Goal: Information Seeking & Learning: Learn about a topic

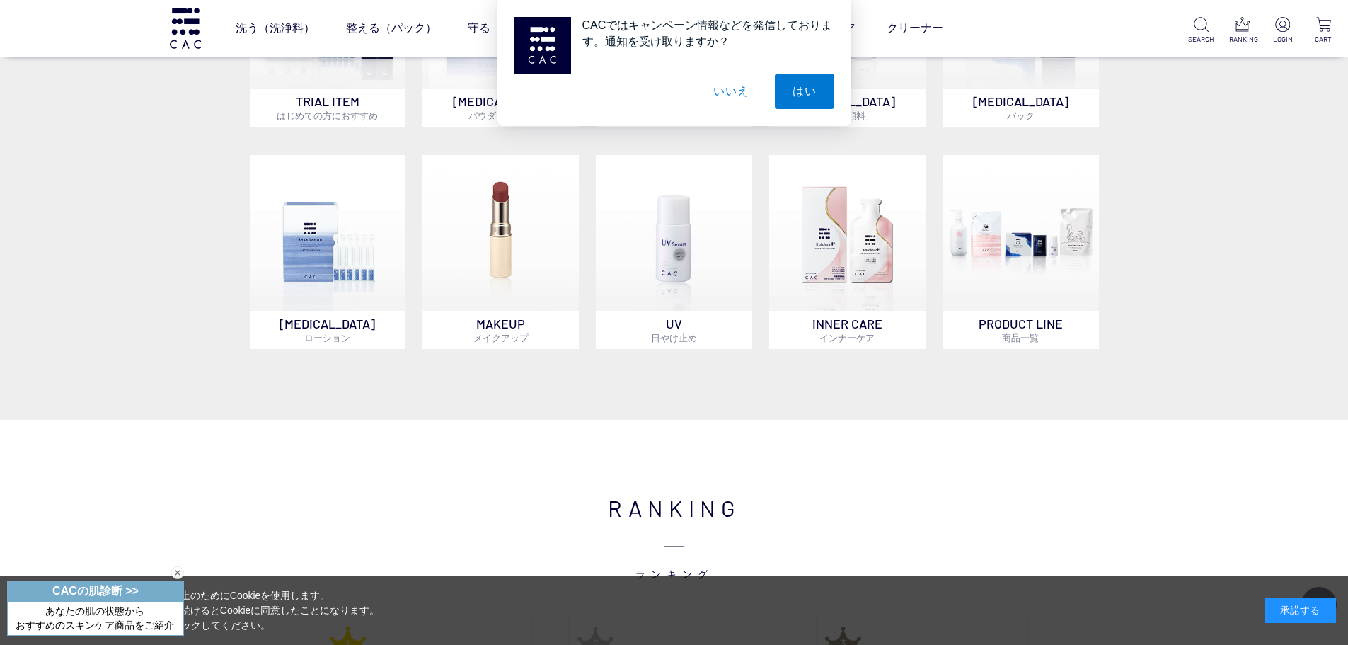
scroll to position [778, 0]
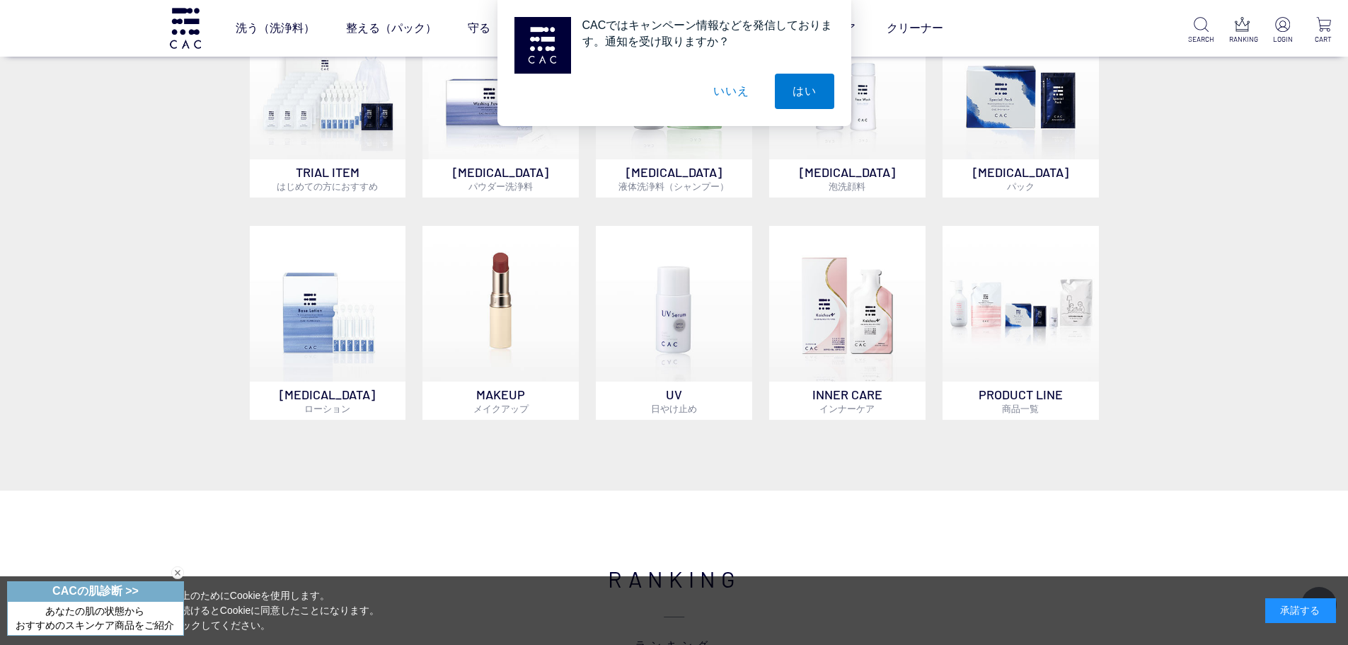
click at [734, 96] on button "いいえ" at bounding box center [730, 91] width 71 height 35
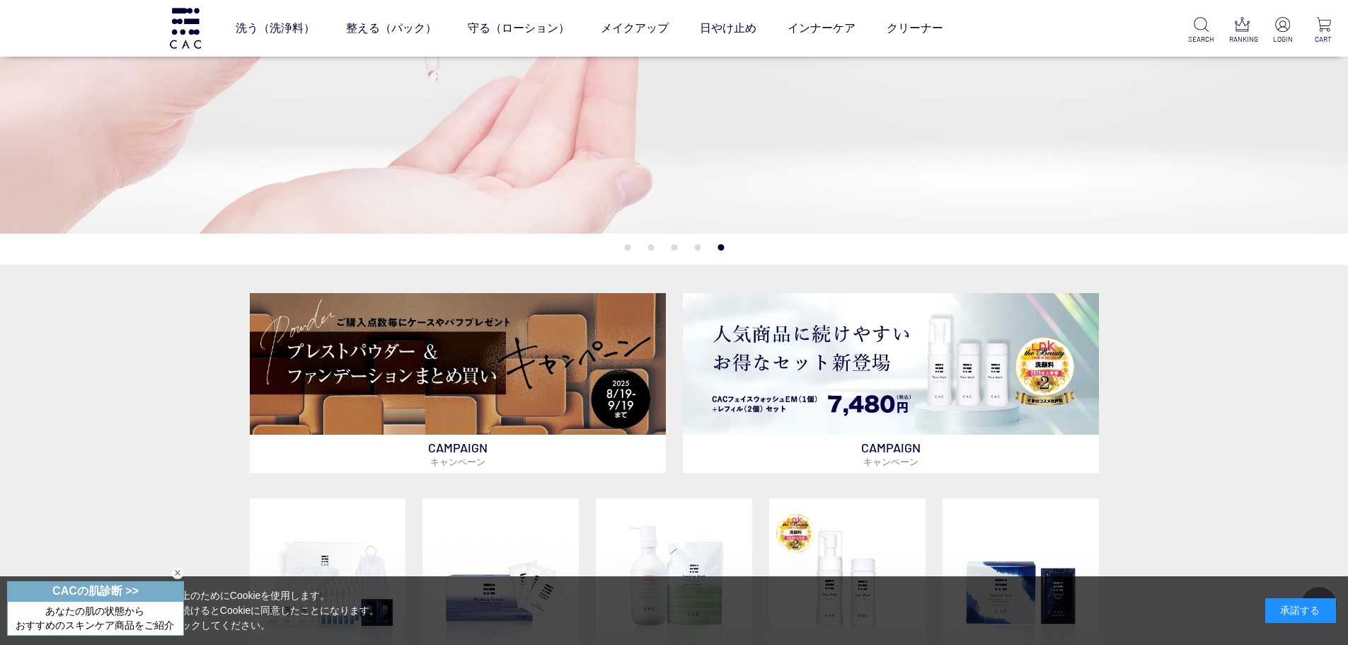
scroll to position [637, 0]
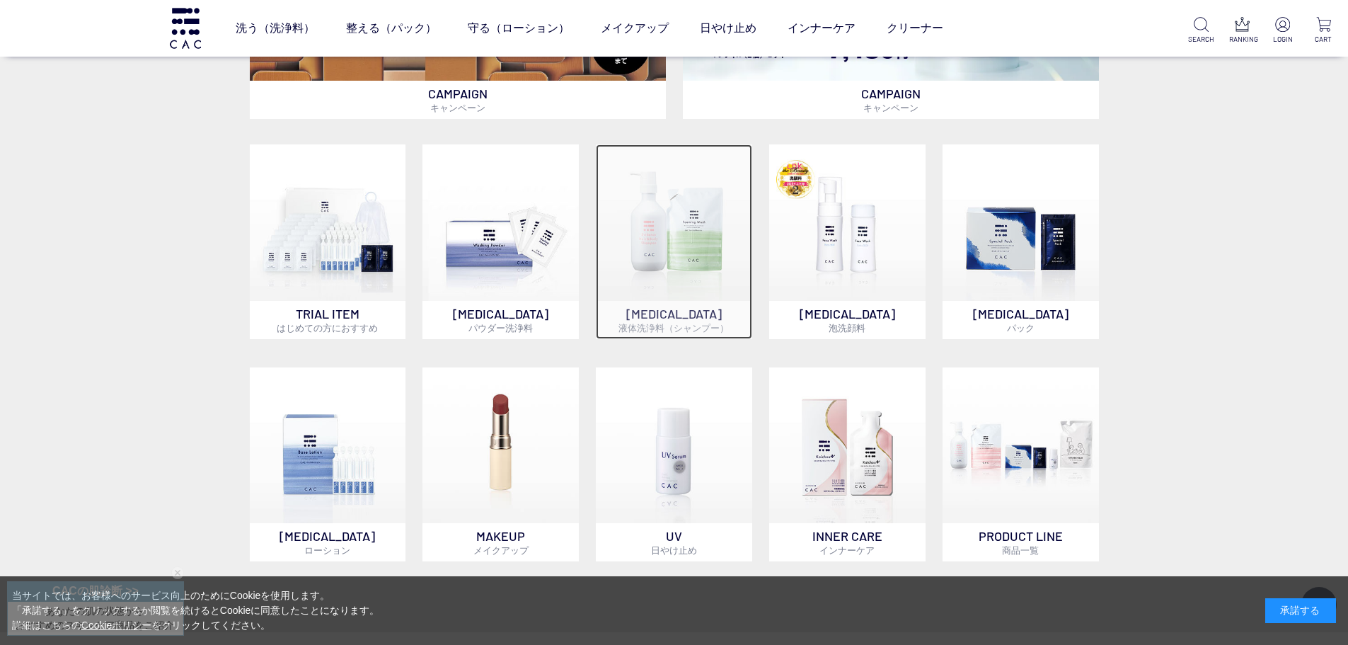
click at [722, 214] on img at bounding box center [674, 222] width 156 height 156
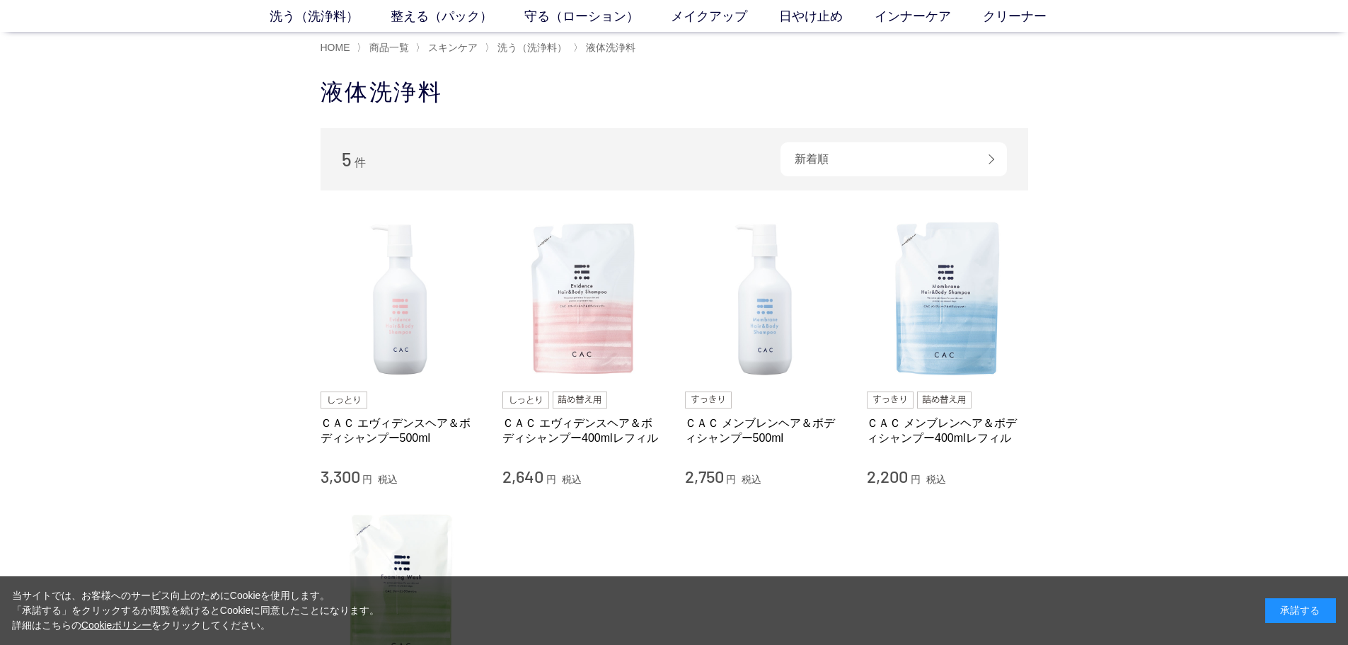
scroll to position [283, 0]
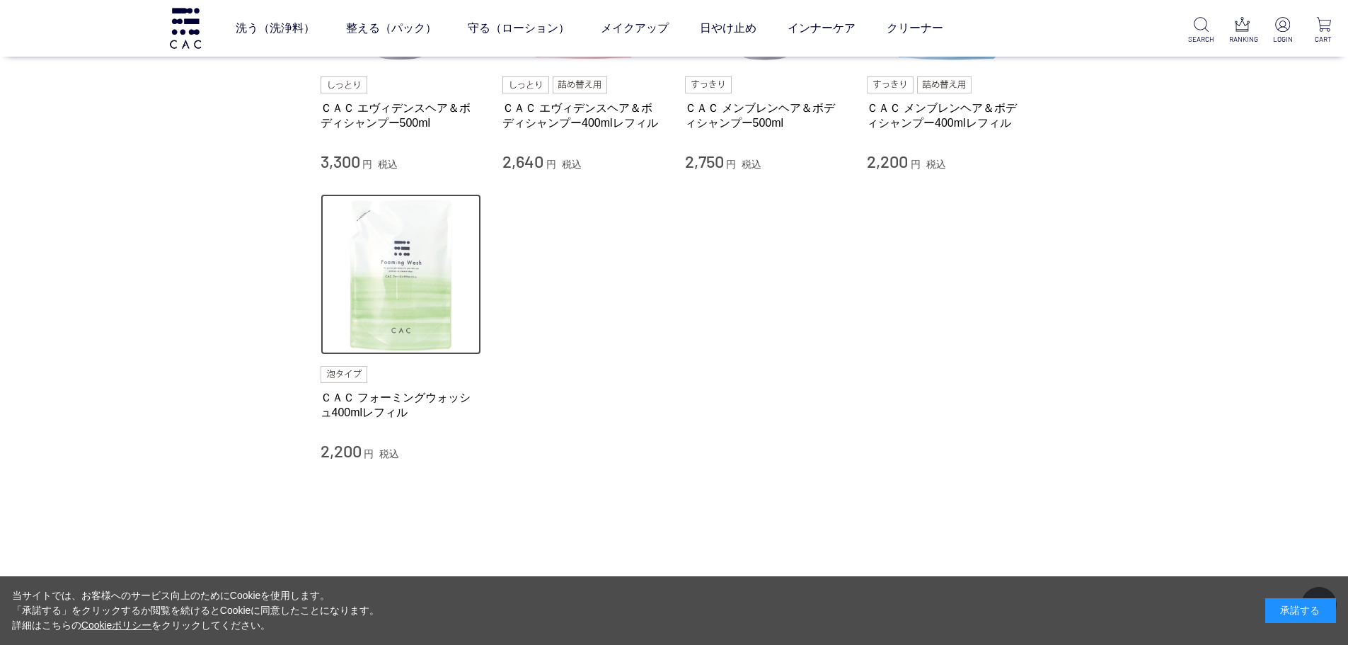
click at [415, 285] on img at bounding box center [400, 274] width 161 height 161
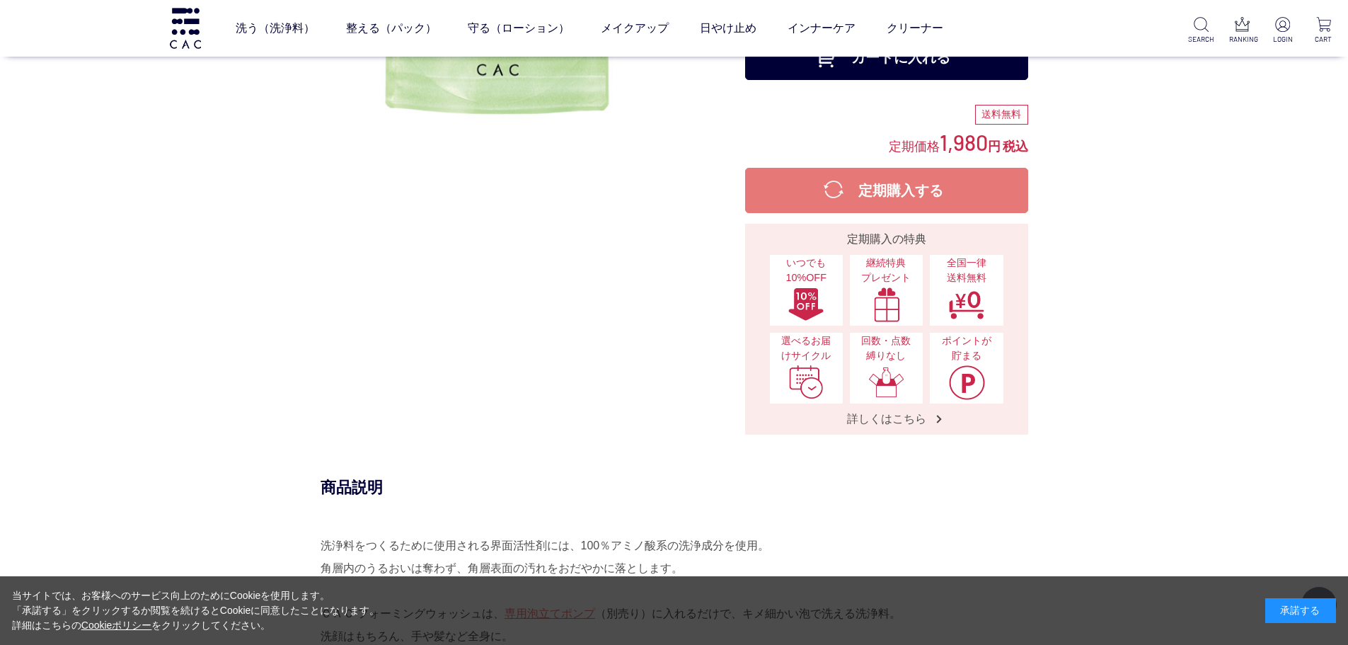
scroll to position [566, 0]
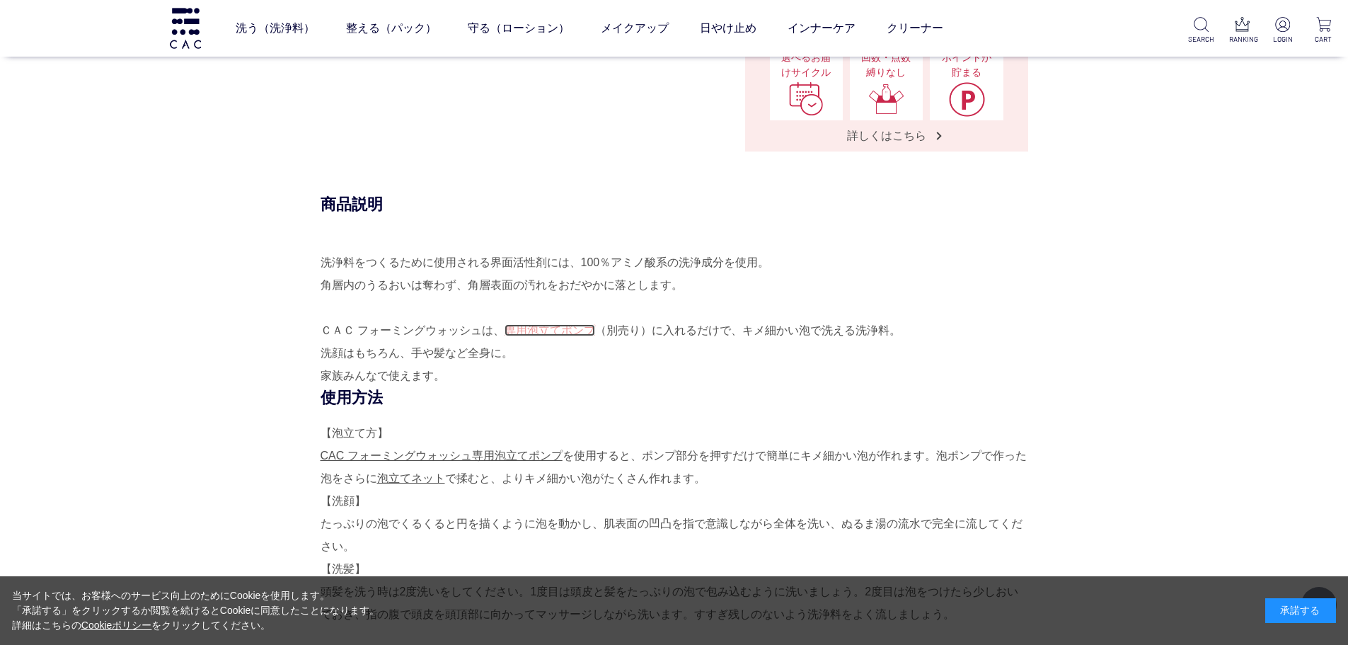
click at [537, 330] on link "専用泡立てポンプ" at bounding box center [549, 330] width 91 height 12
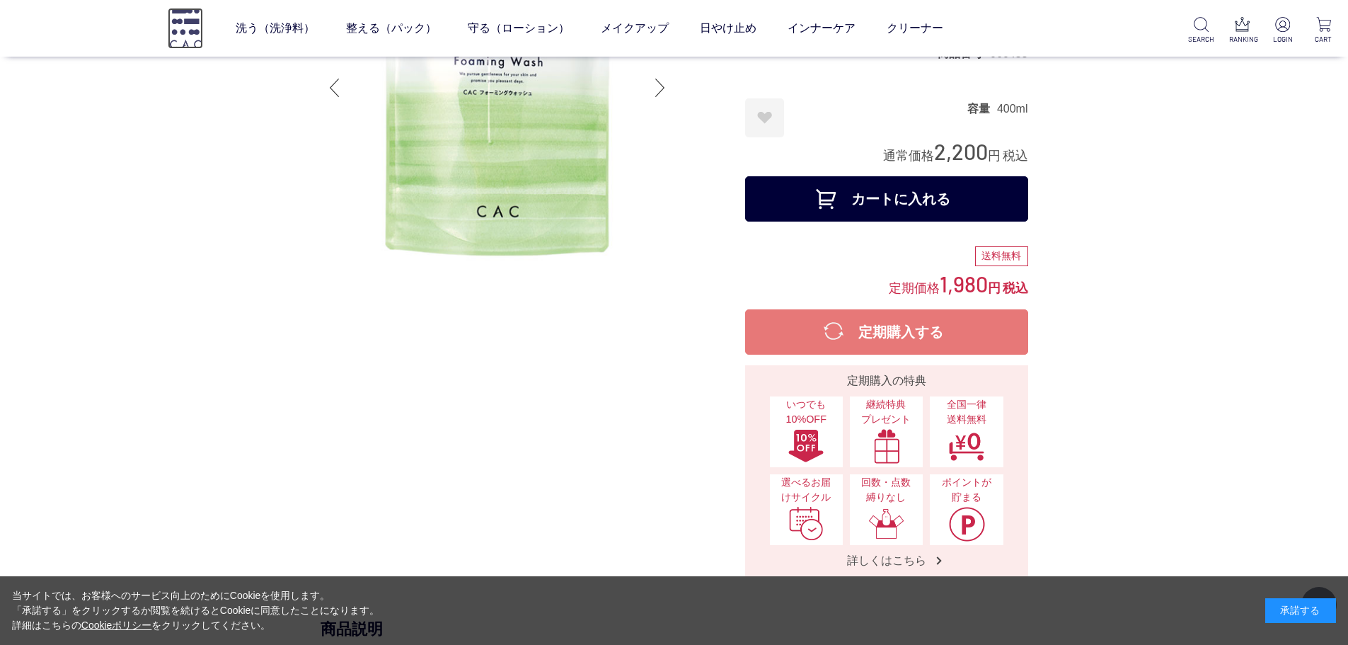
click at [183, 30] on img at bounding box center [185, 28] width 35 height 40
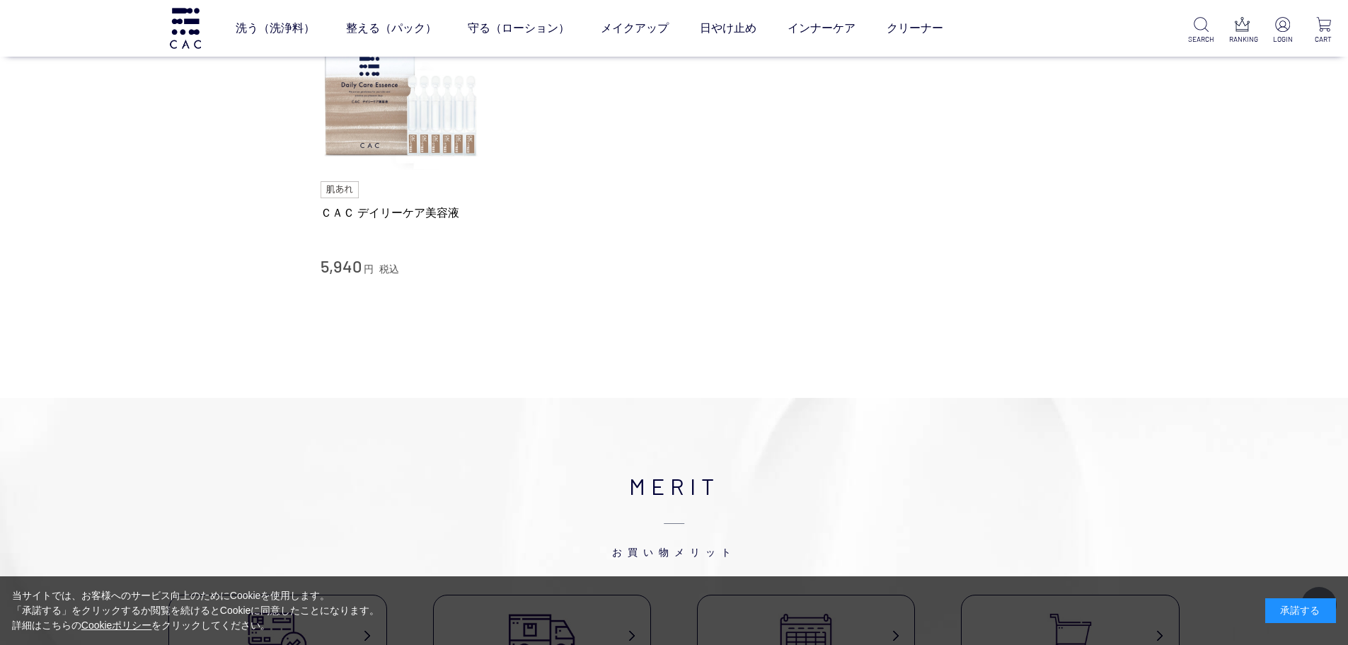
scroll to position [2476, 0]
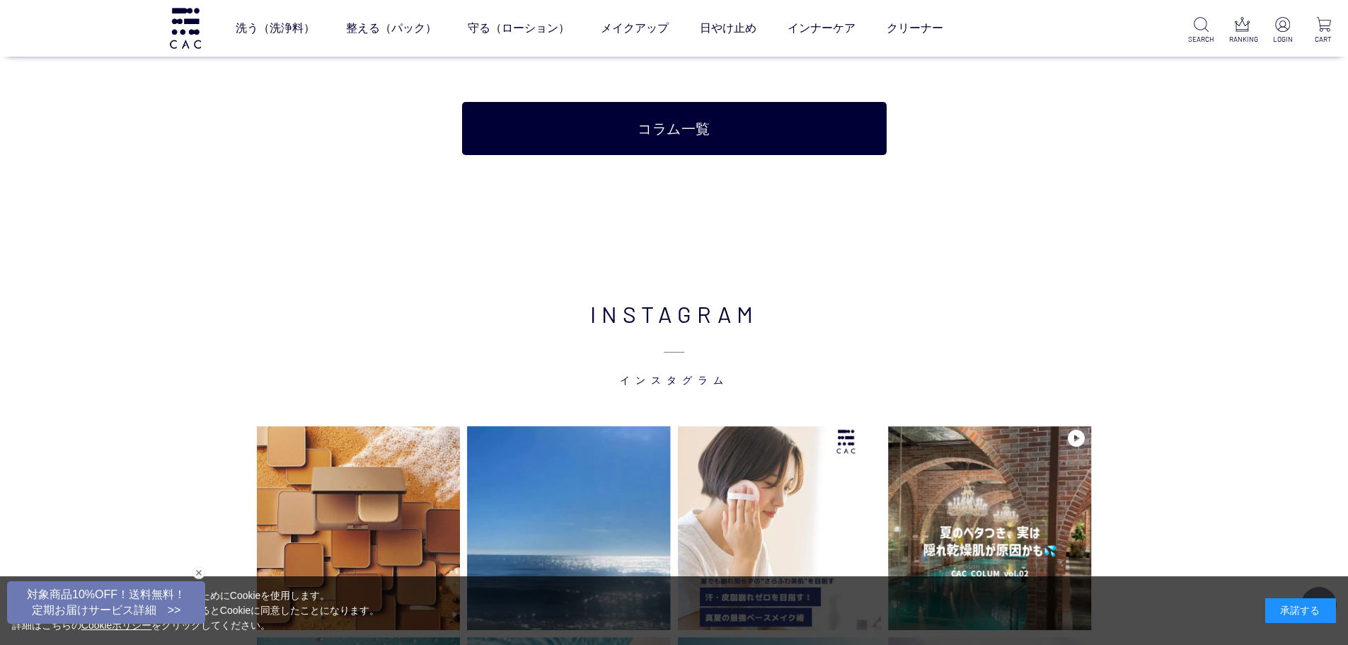
scroll to position [3325, 0]
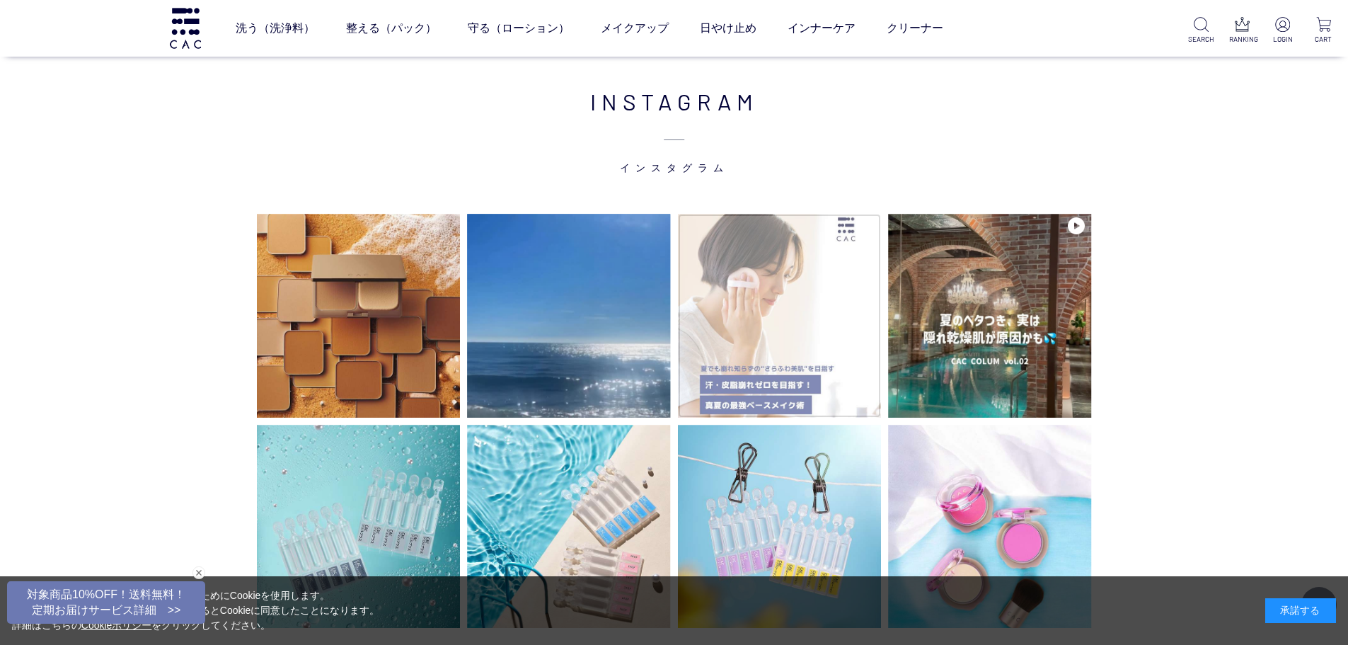
click at [801, 335] on img at bounding box center [780, 316] width 204 height 204
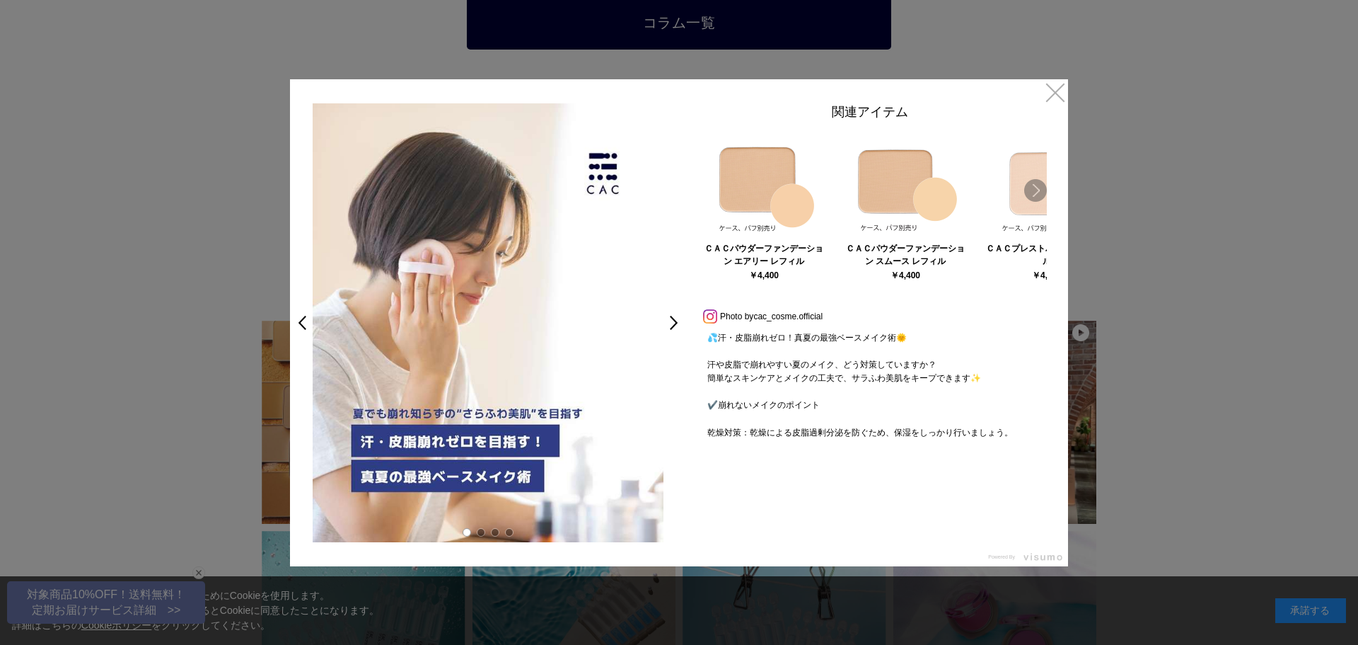
click at [1041, 187] on link "Next" at bounding box center [1035, 190] width 23 height 23
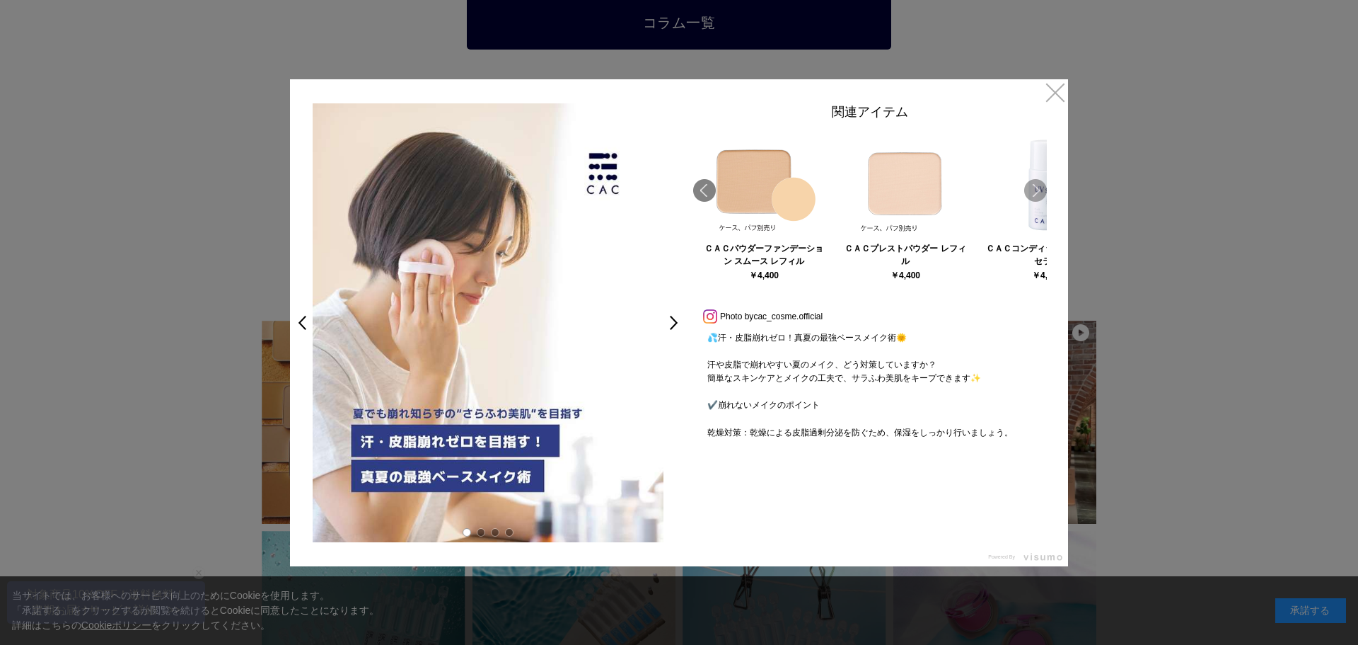
click at [1035, 190] on link "Next" at bounding box center [1035, 190] width 23 height 23
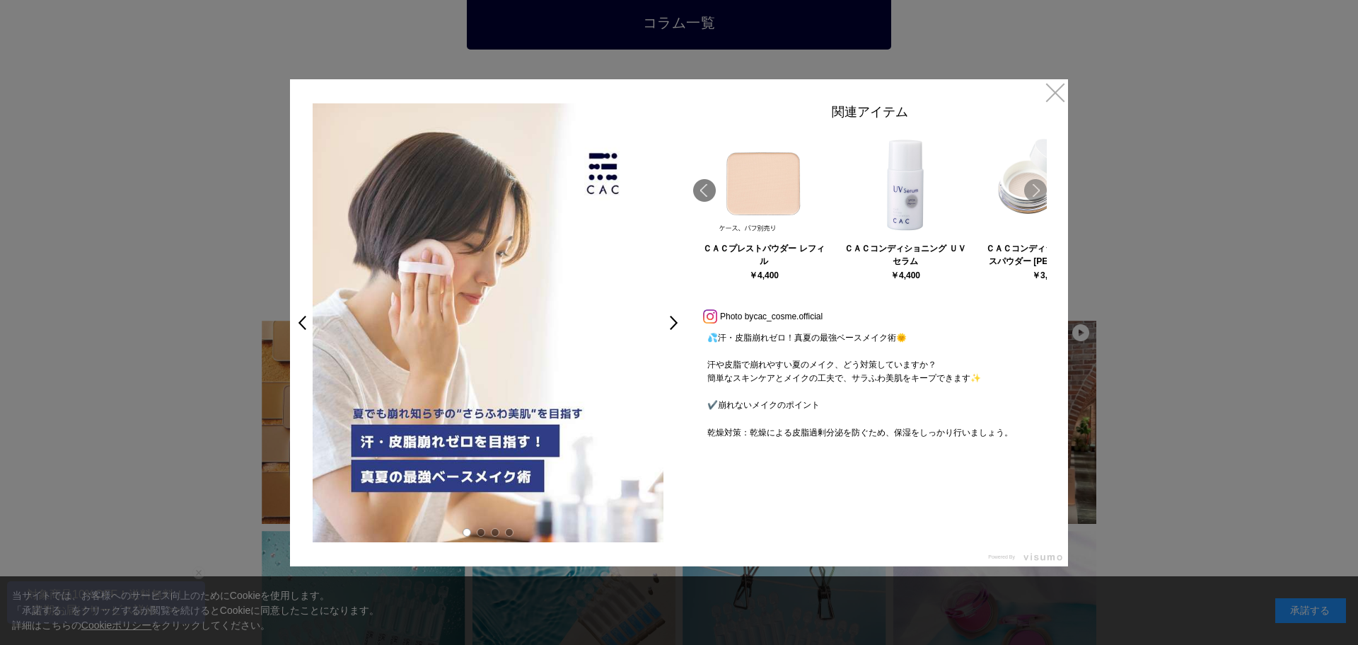
click at [1035, 190] on link "Next" at bounding box center [1035, 190] width 23 height 23
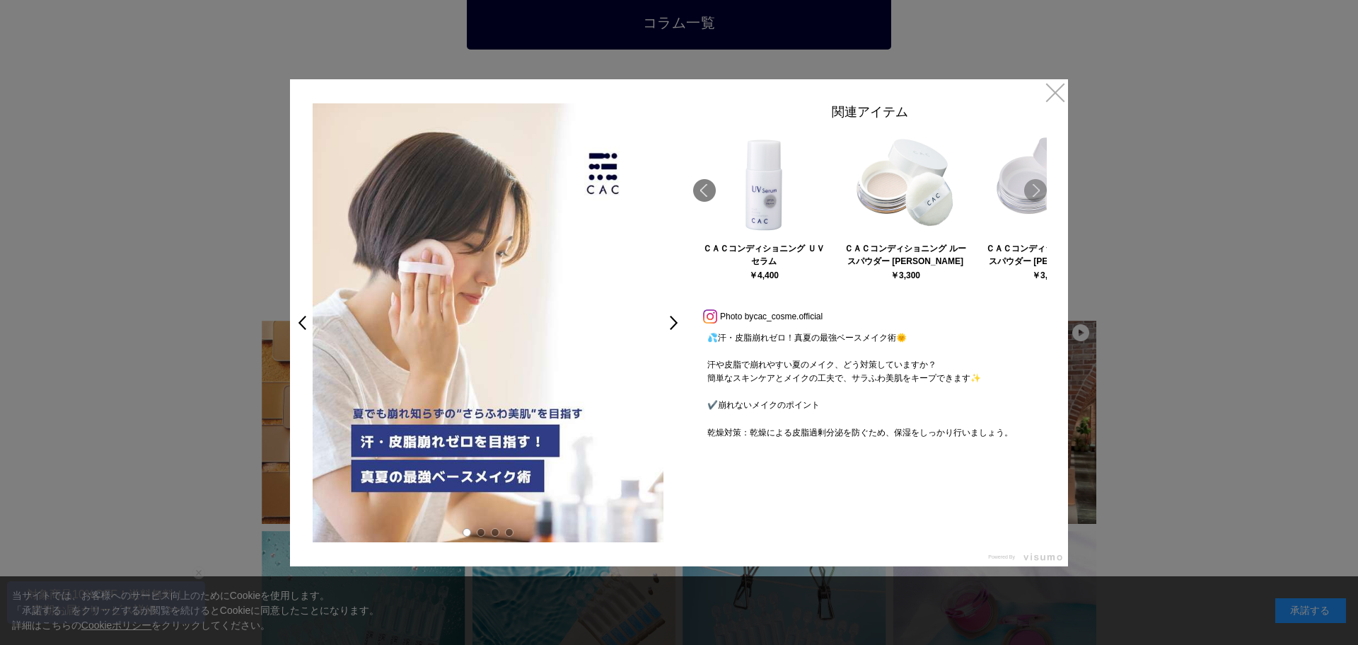
click at [1035, 190] on link "Next" at bounding box center [1035, 190] width 23 height 23
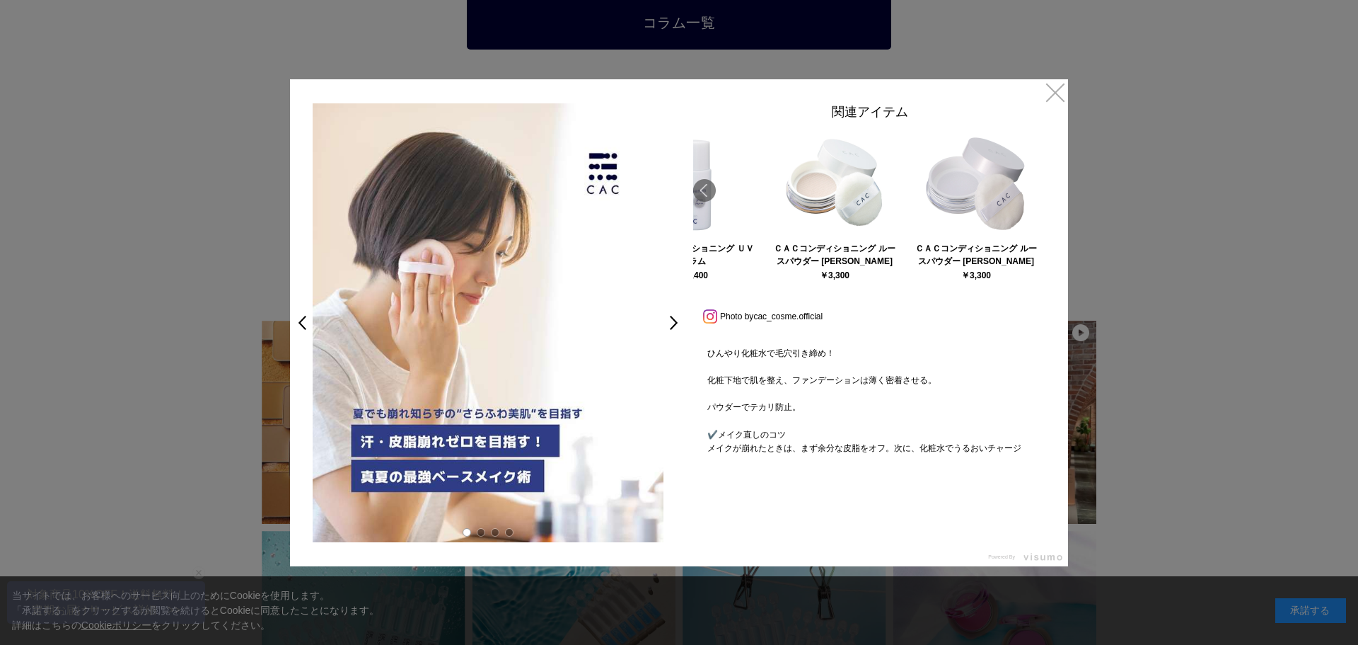
scroll to position [378, 0]
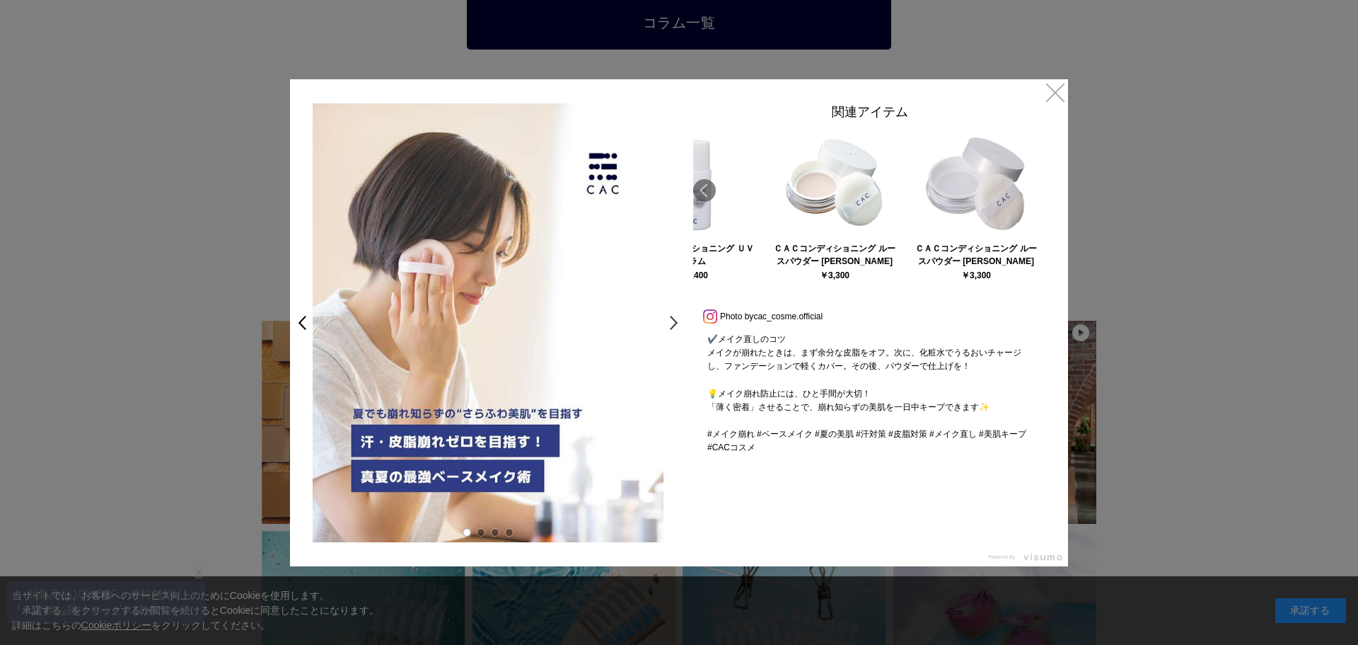
click at [674, 318] on link ">" at bounding box center [678, 322] width 20 height 25
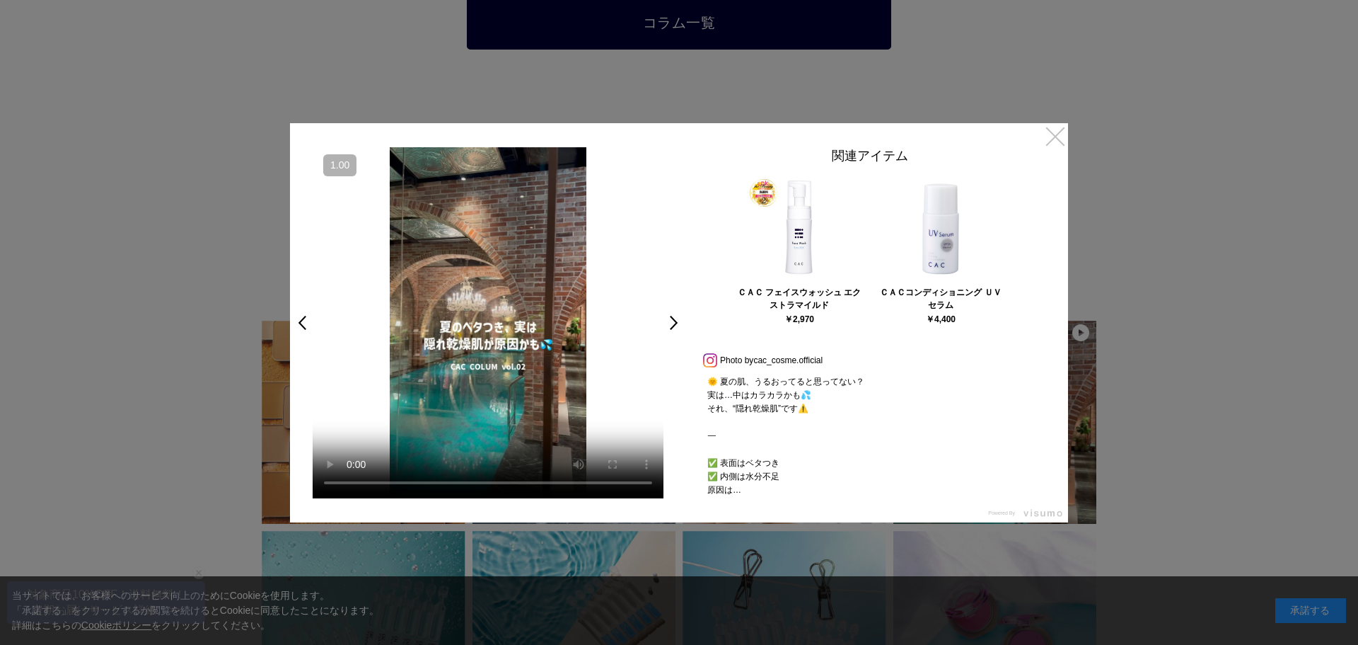
click at [1059, 139] on link "×" at bounding box center [1055, 135] width 25 height 25
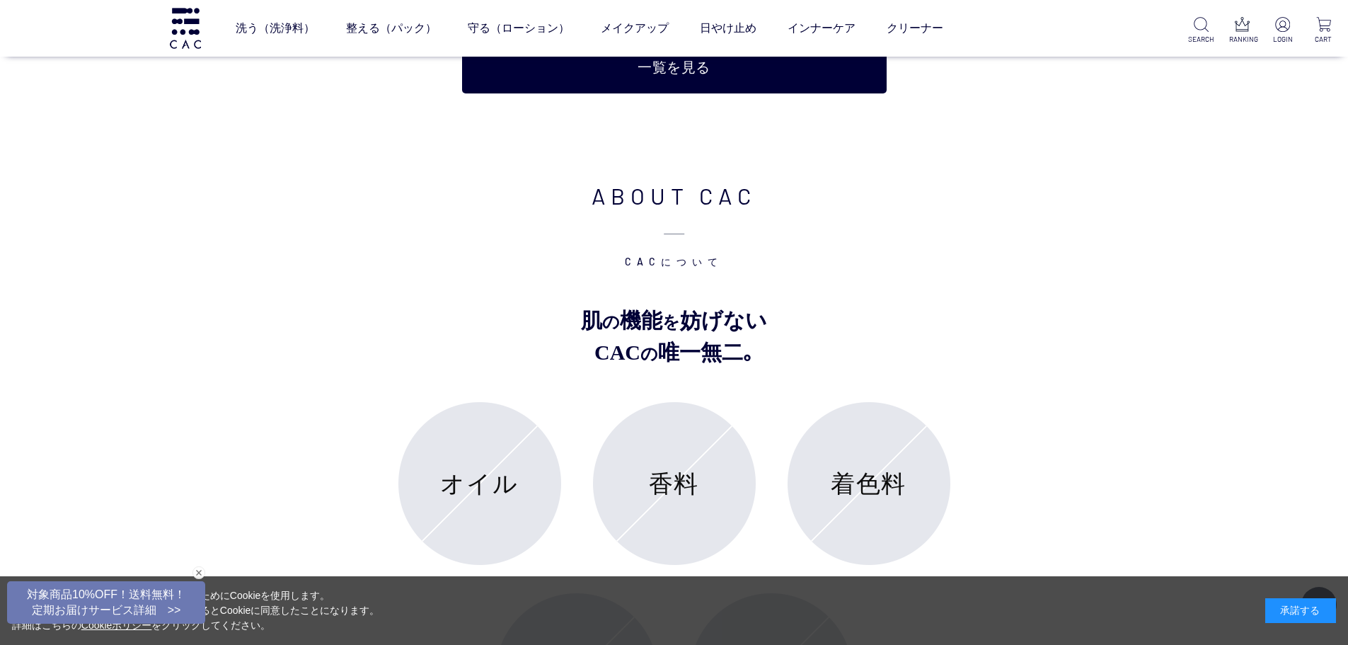
scroll to position [5303, 0]
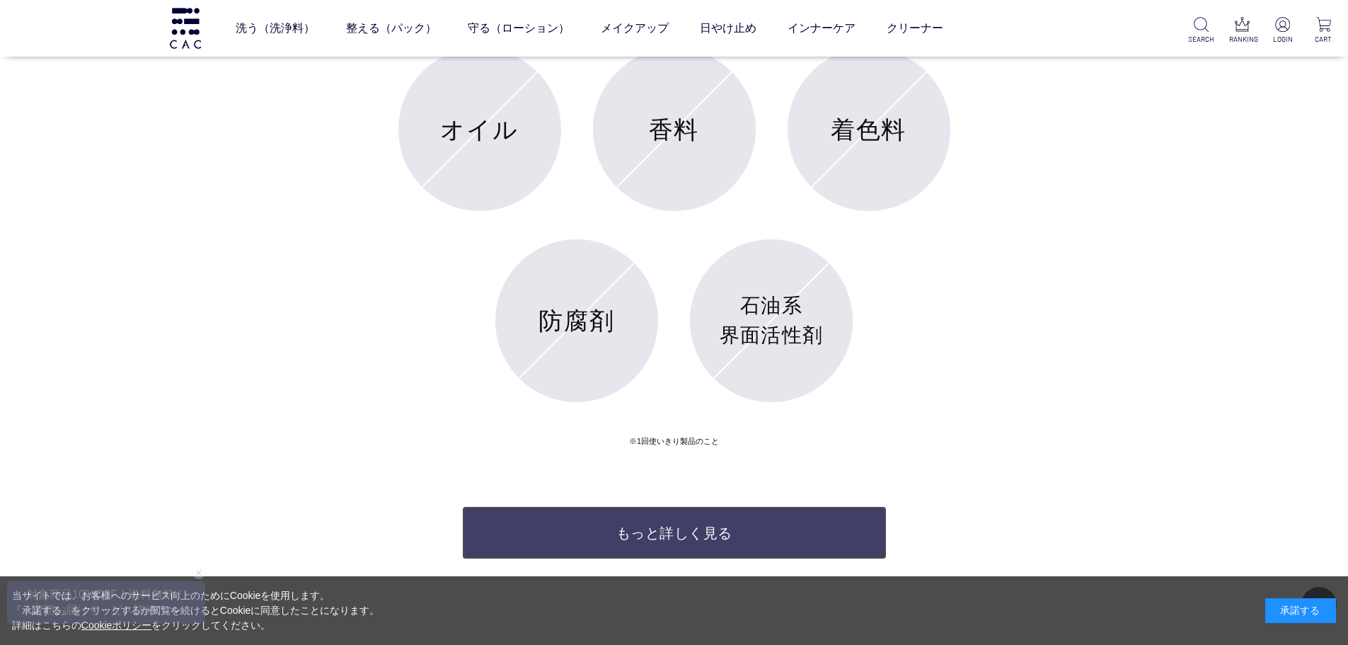
click at [760, 530] on link "もっと詳しく見る" at bounding box center [674, 532] width 424 height 53
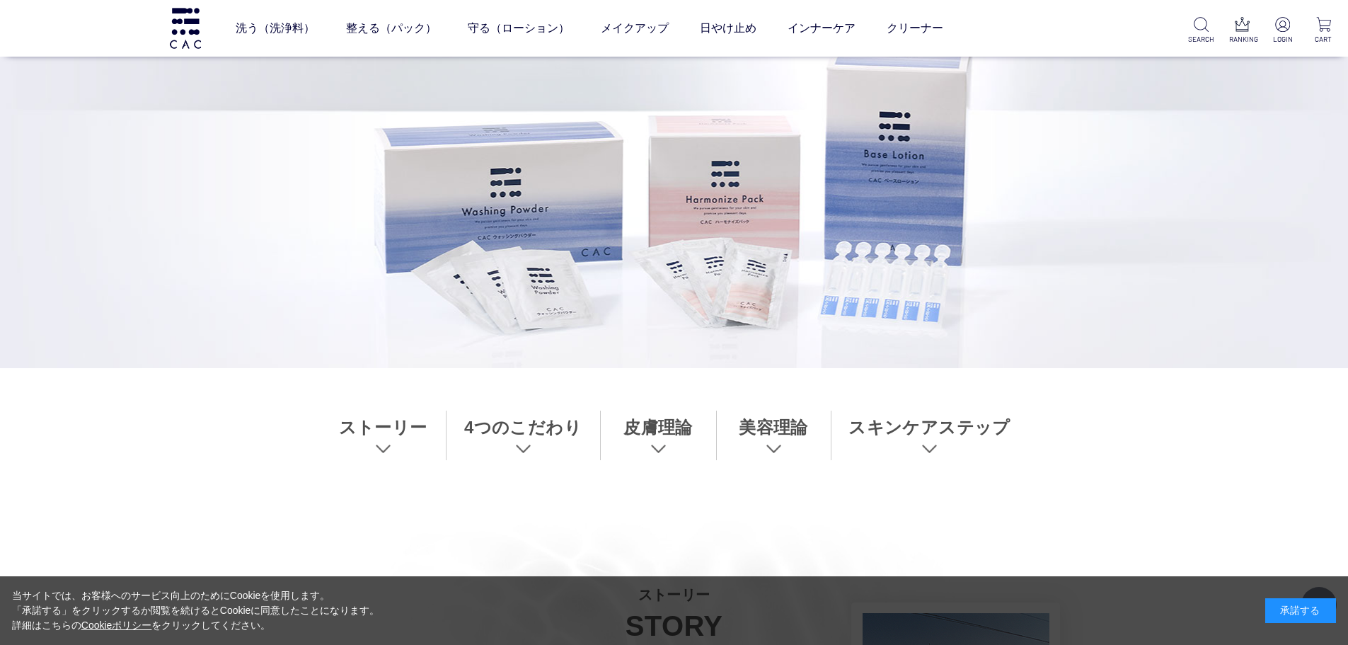
scroll to position [283, 0]
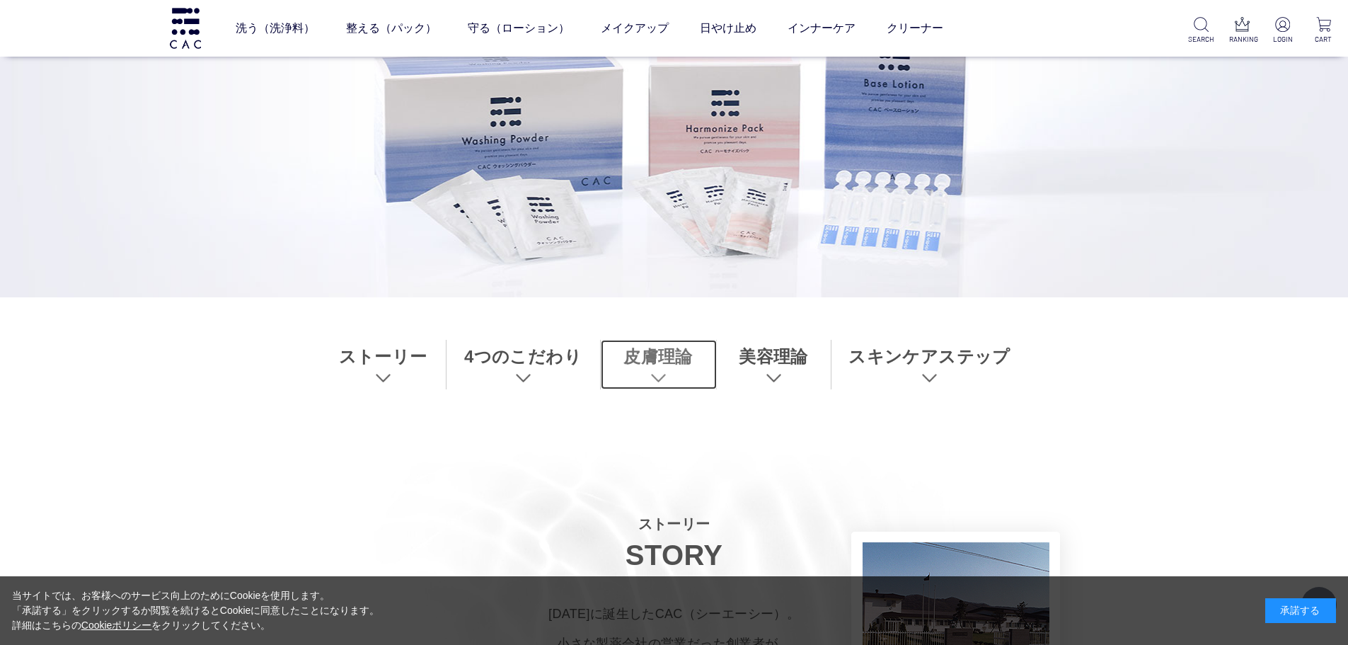
click at [657, 375] on link "皮膚理論" at bounding box center [659, 365] width 116 height 50
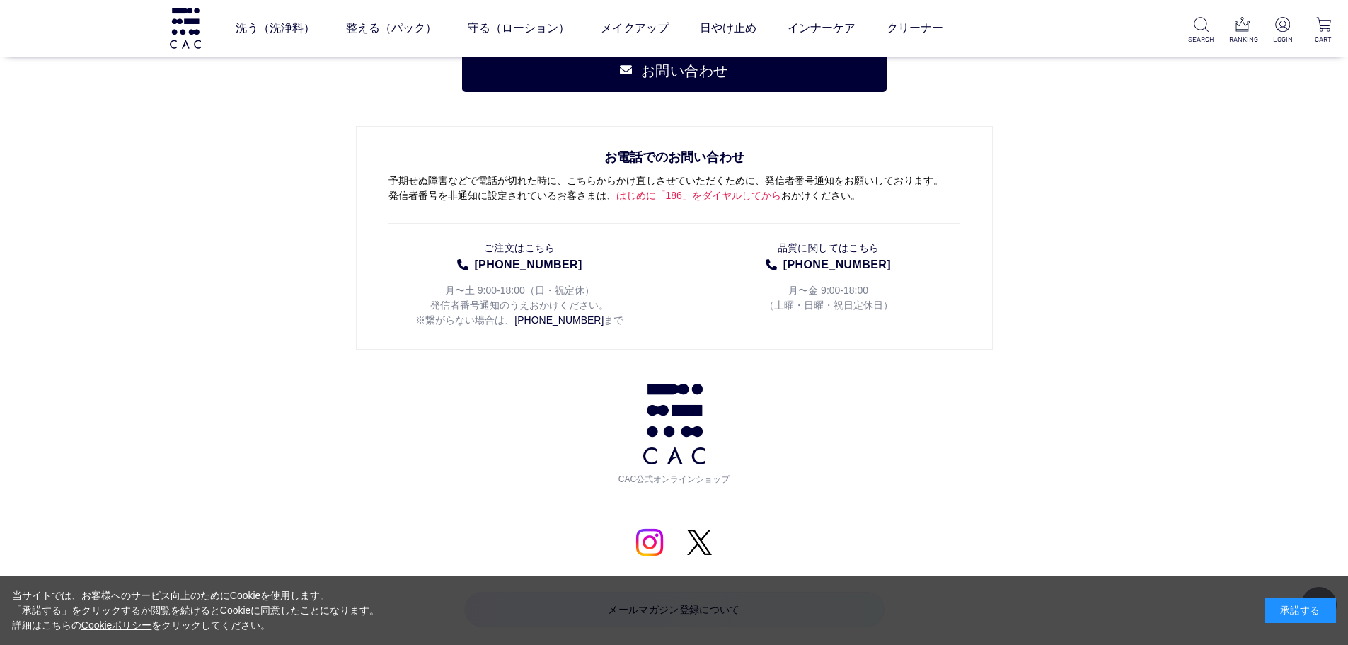
scroll to position [10317, 0]
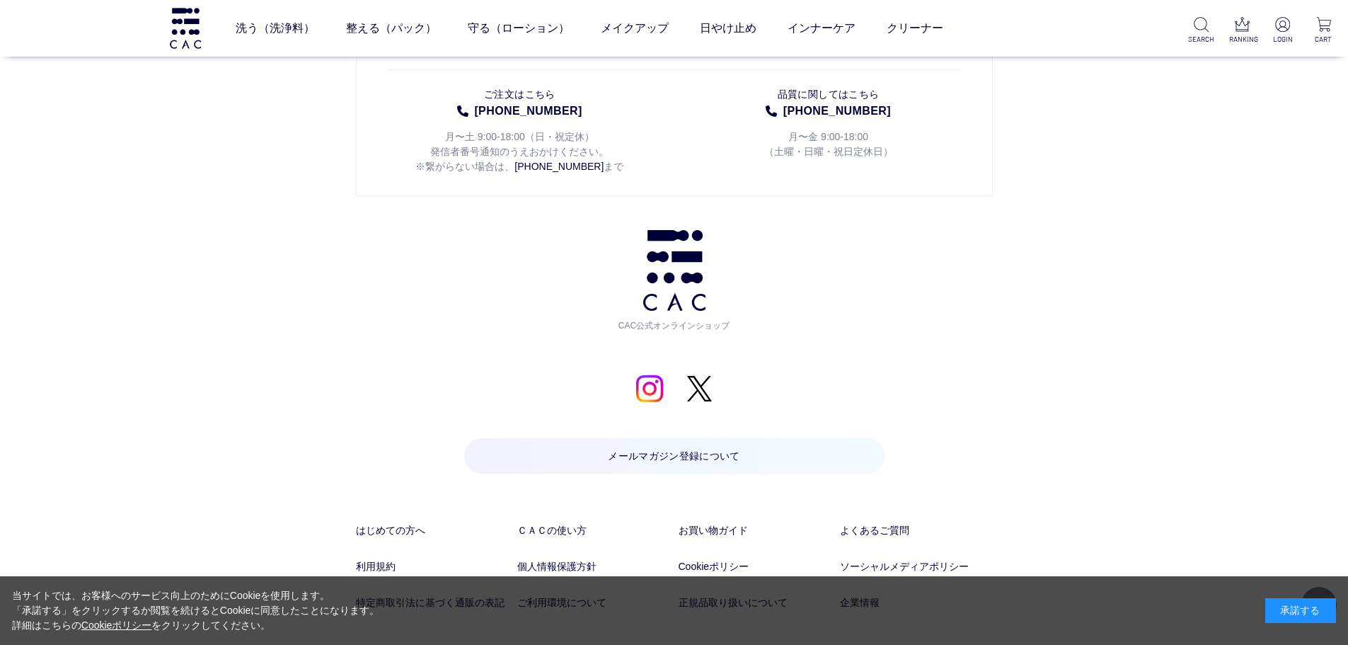
scroll to position [10317, 0]
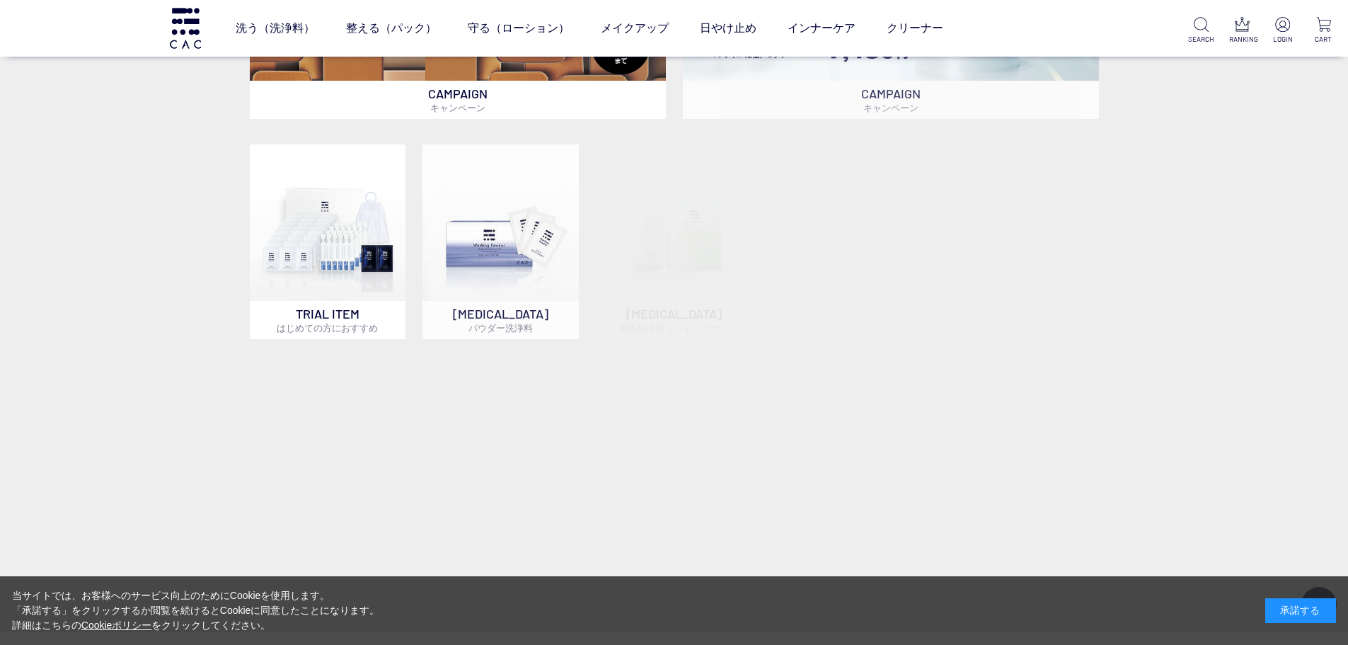
scroll to position [707, 0]
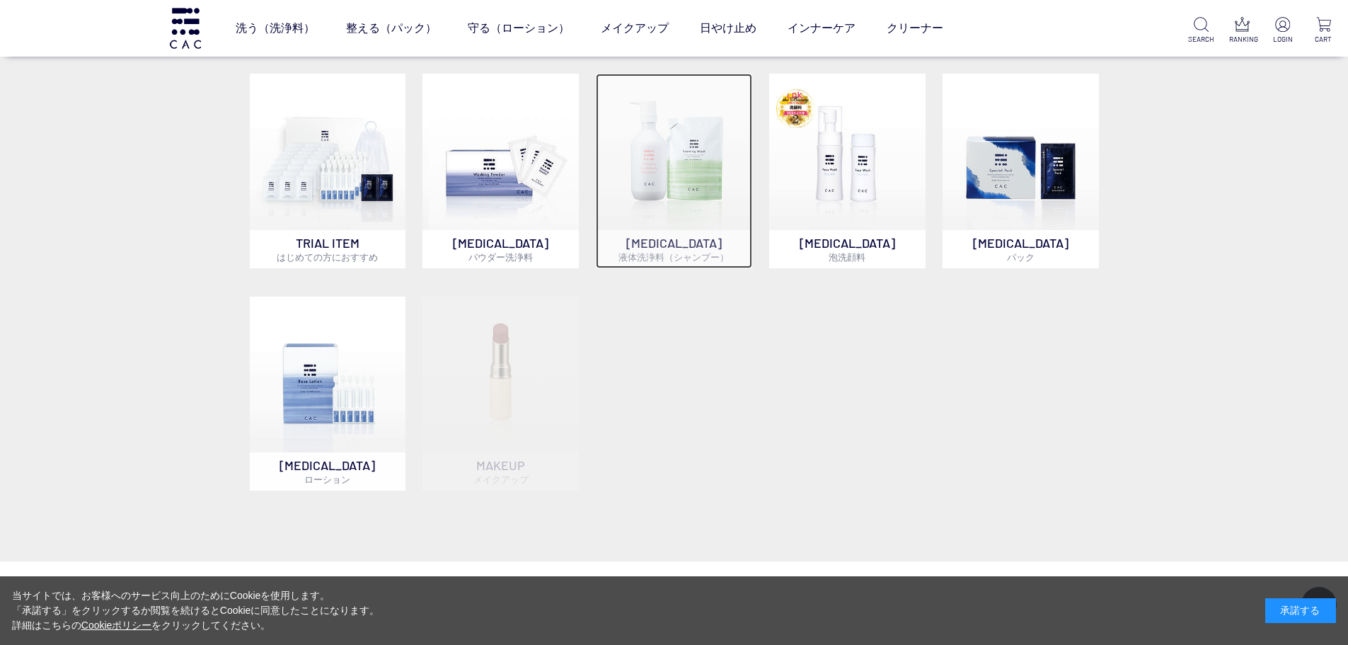
click at [703, 209] on img at bounding box center [674, 152] width 156 height 156
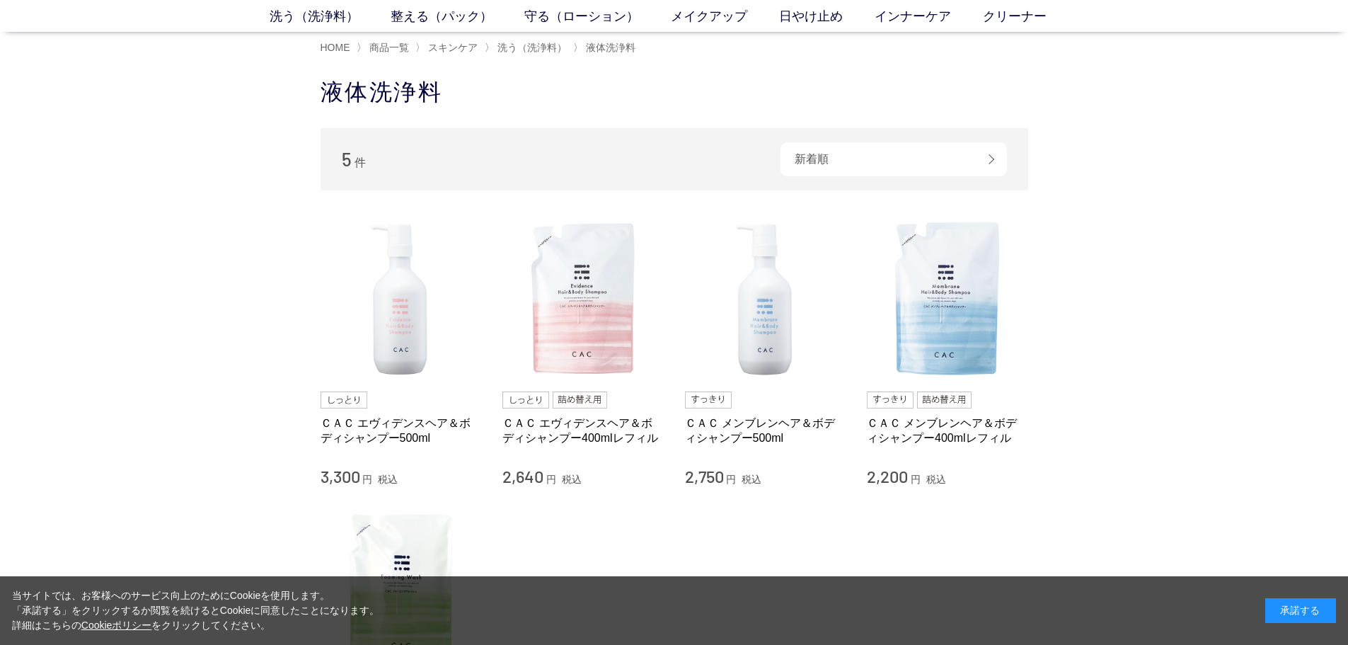
scroll to position [212, 0]
